Goal: Task Accomplishment & Management: Manage account settings

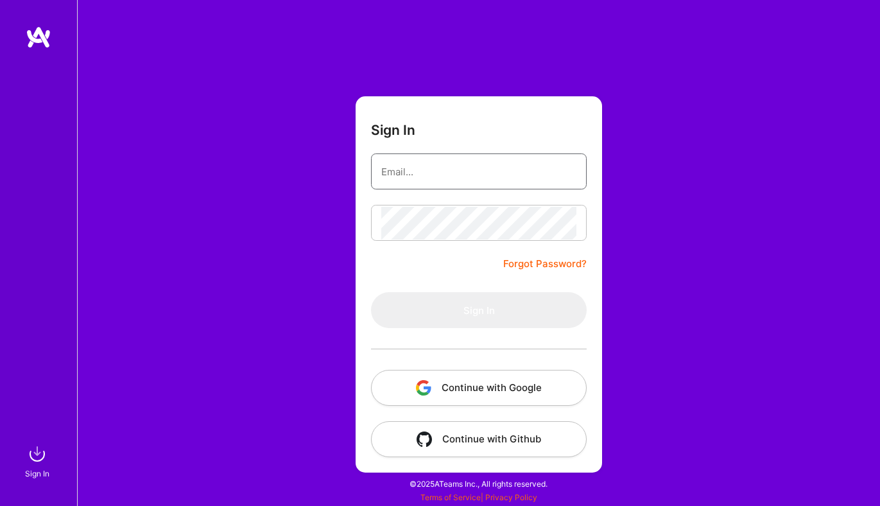
type input "fran.hrzenjak@gmail.com"
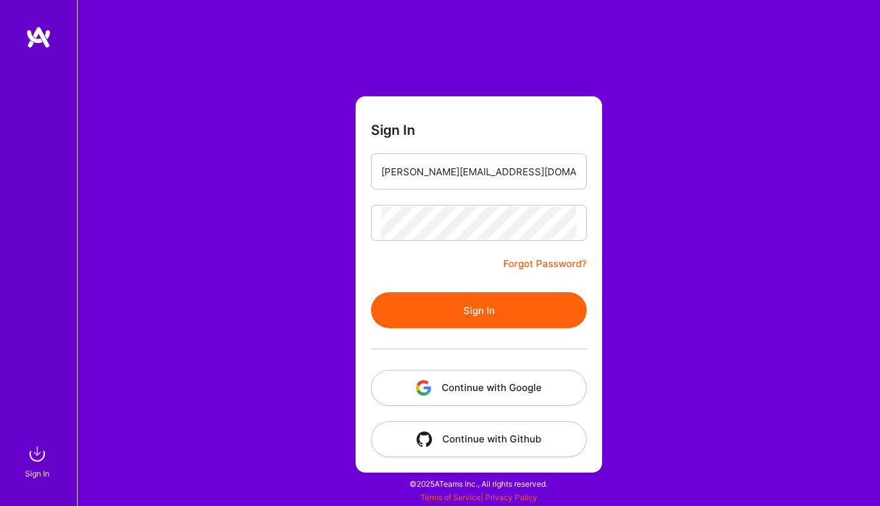
click at [503, 306] on button "Sign In" at bounding box center [479, 310] width 216 height 36
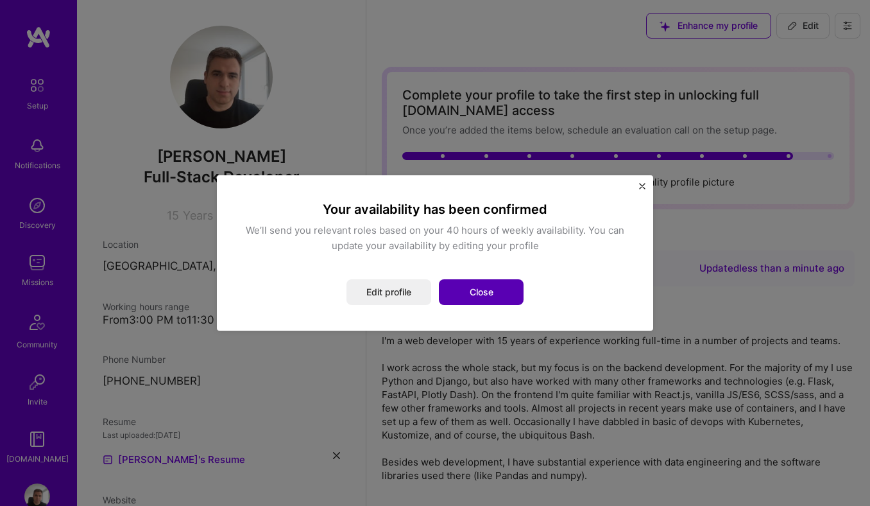
click at [482, 291] on button "Close" at bounding box center [481, 292] width 85 height 26
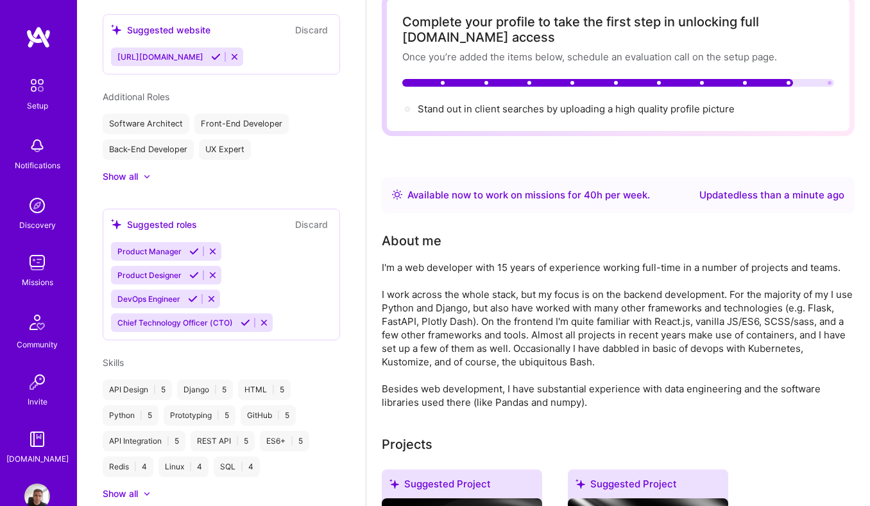
scroll to position [541, 0]
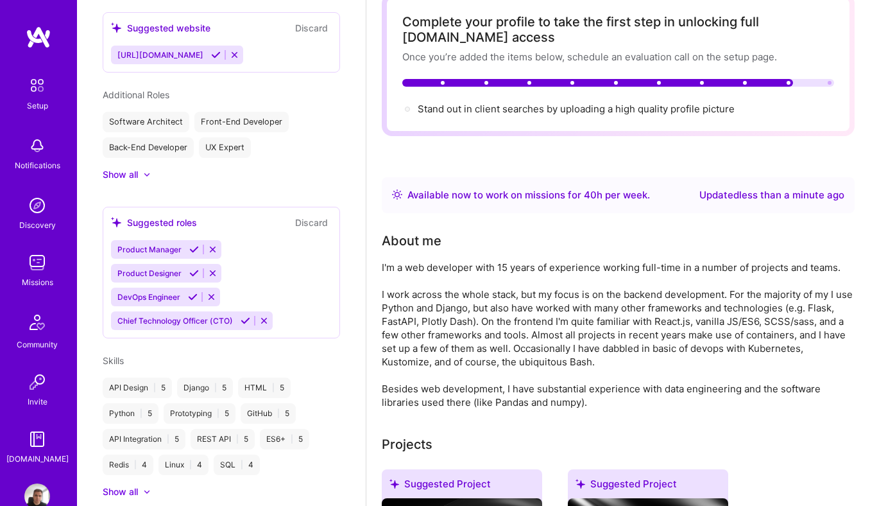
click at [27, 264] on img at bounding box center [37, 263] width 26 height 26
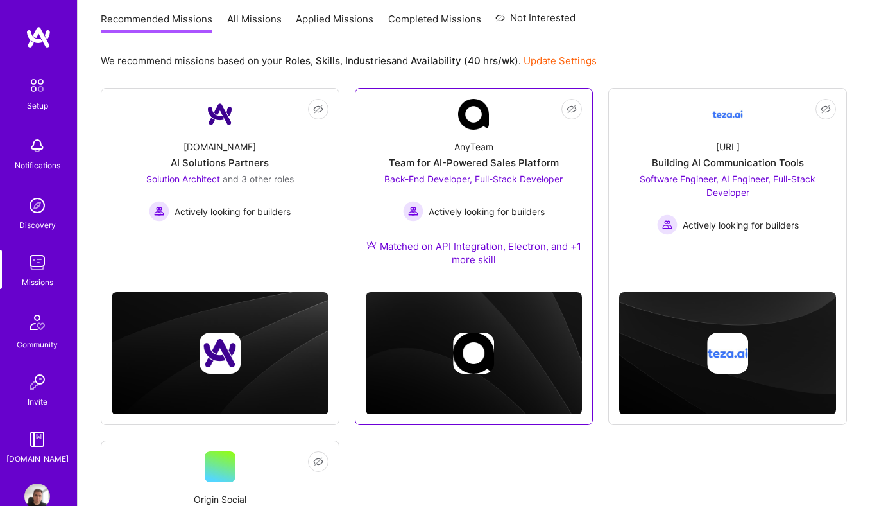
scroll to position [127, 0]
